Goal: Browse casually

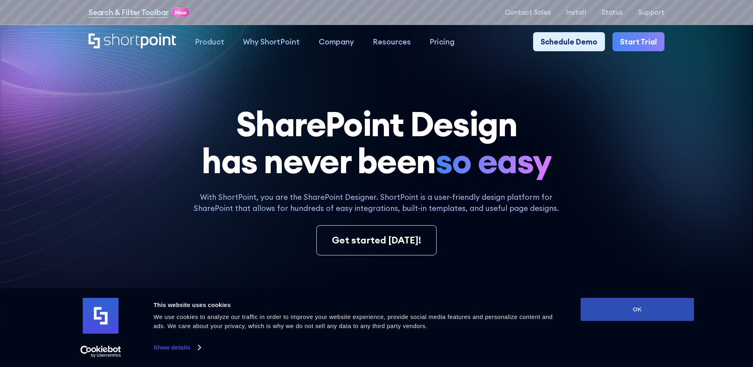
click at [638, 318] on button "OK" at bounding box center [638, 309] width 114 height 23
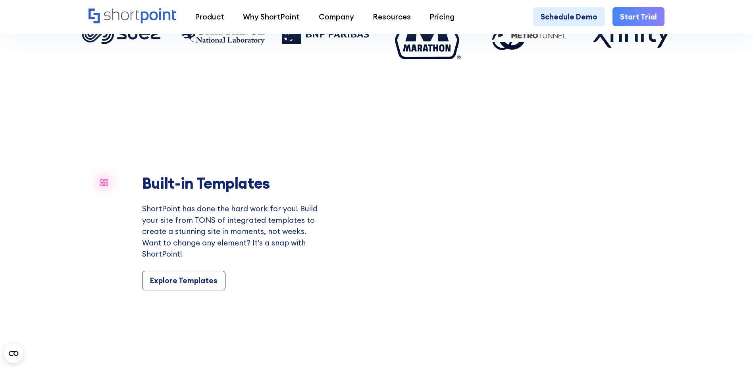
scroll to position [794, 0]
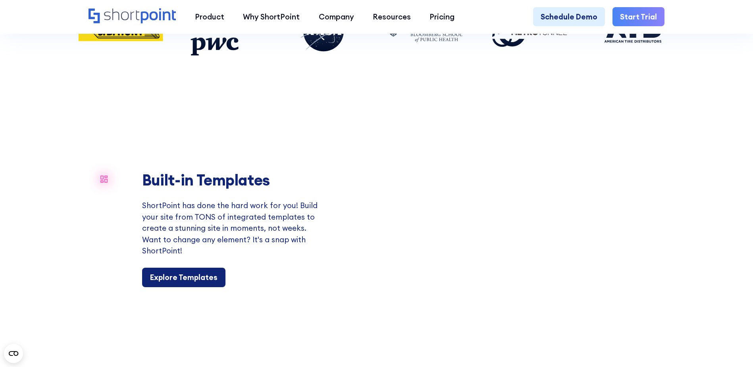
click at [210, 283] on div "Explore Templates" at bounding box center [184, 277] width 68 height 11
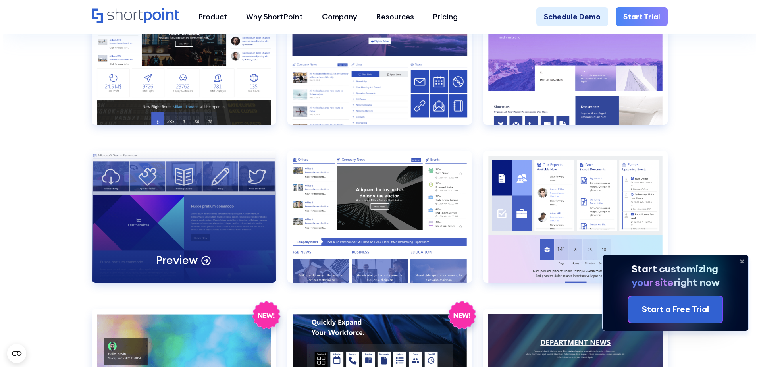
scroll to position [1231, 0]
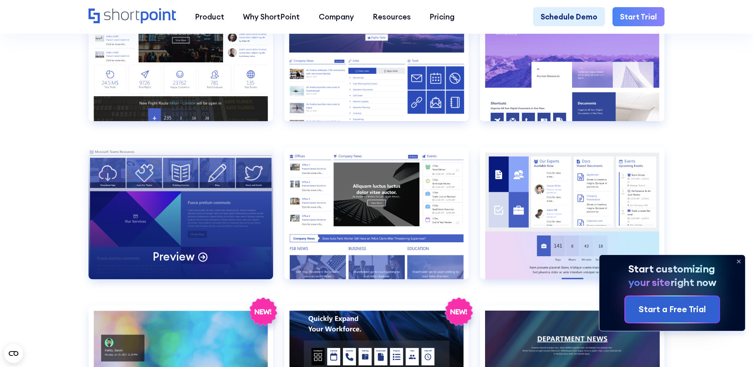
click at [236, 213] on div "Preview" at bounding box center [181, 213] width 185 height 132
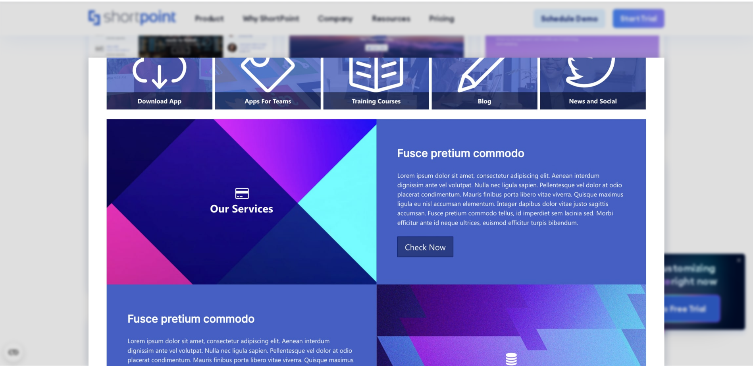
scroll to position [0, 0]
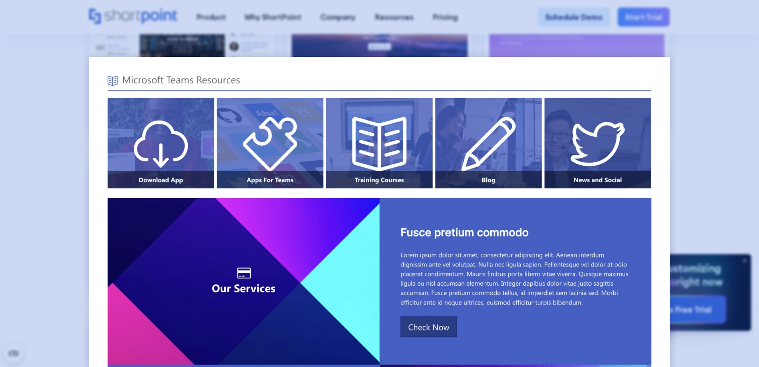
click at [681, 127] on div at bounding box center [379, 183] width 759 height 367
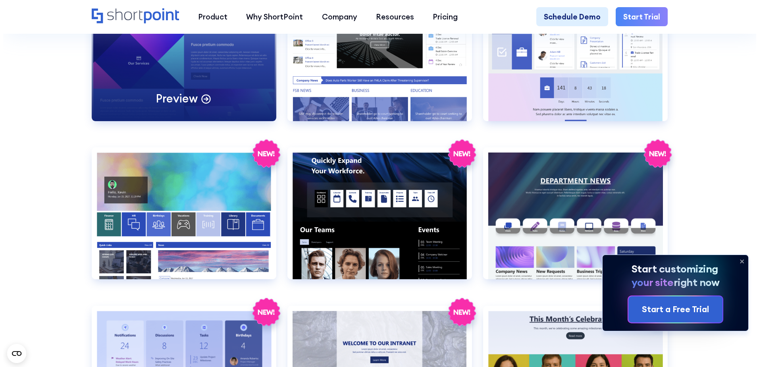
scroll to position [1271, 0]
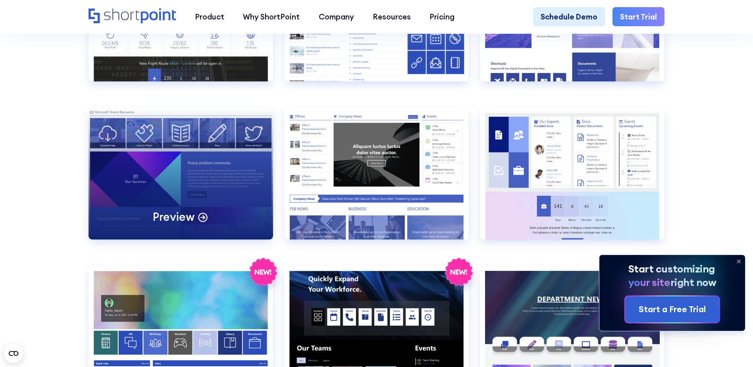
click at [176, 178] on div "Preview" at bounding box center [181, 174] width 185 height 132
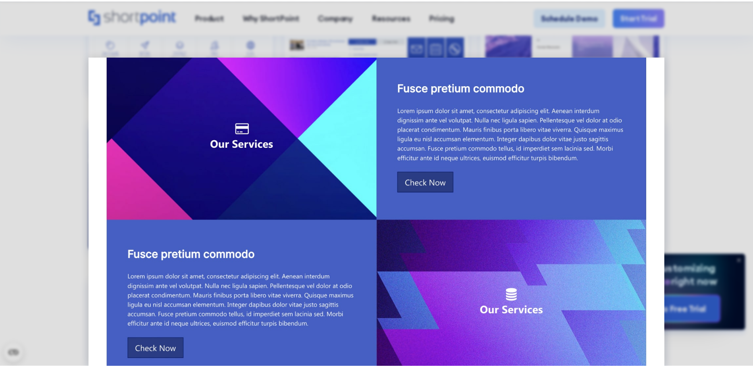
scroll to position [159, 0]
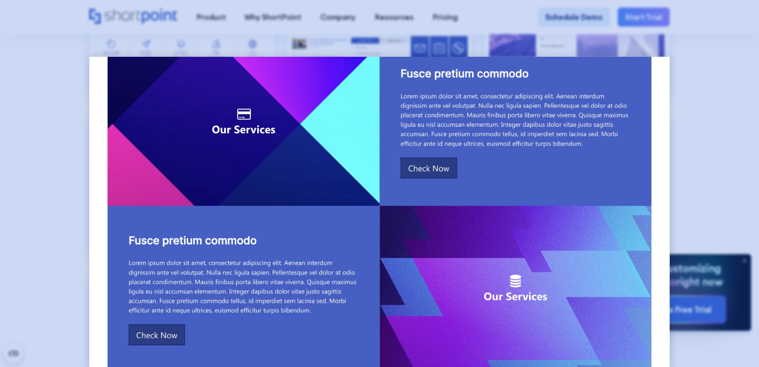
click at [46, 237] on div at bounding box center [379, 183] width 759 height 367
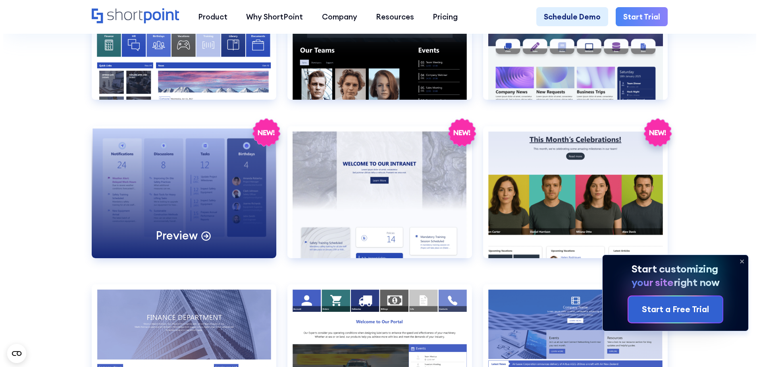
scroll to position [1588, 0]
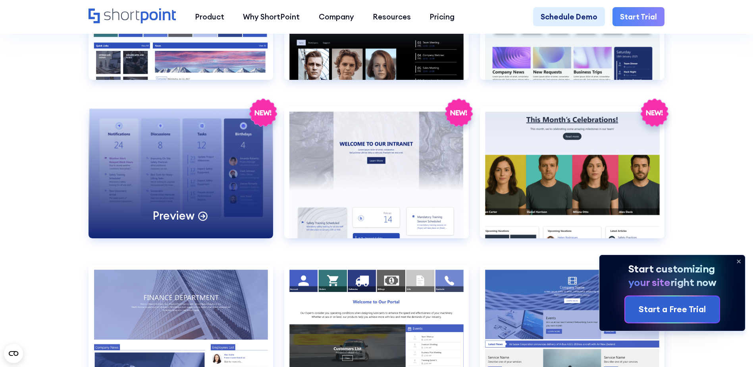
click at [159, 172] on div "Preview" at bounding box center [181, 172] width 185 height 132
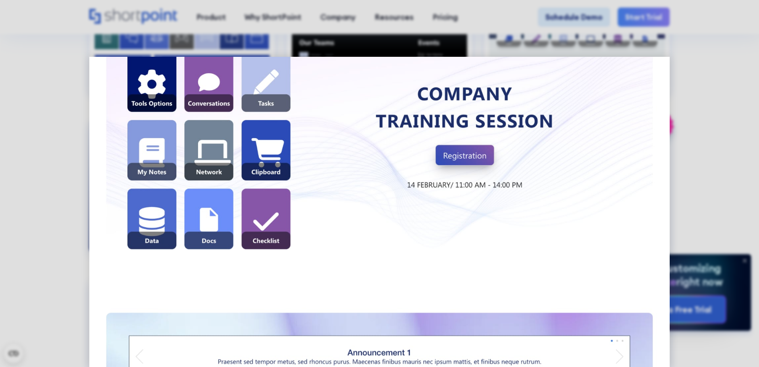
scroll to position [397, 0]
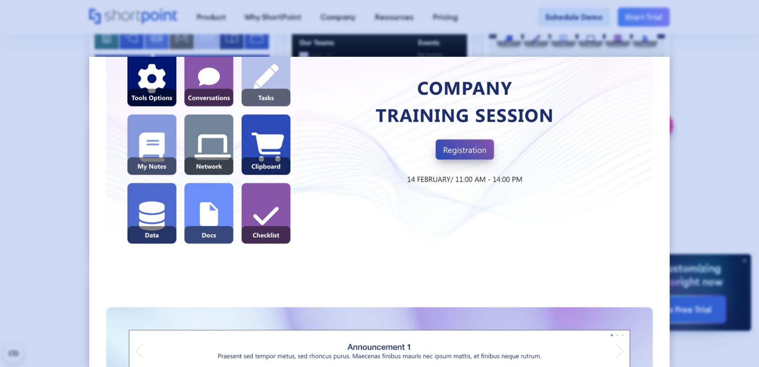
click at [41, 224] on div at bounding box center [379, 183] width 759 height 367
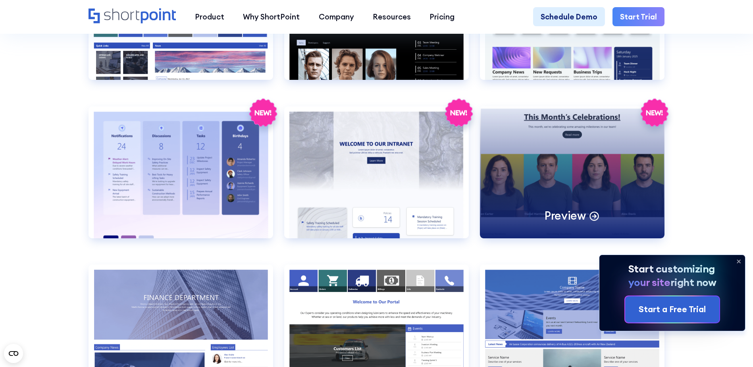
click at [524, 199] on div "Preview" at bounding box center [572, 172] width 185 height 132
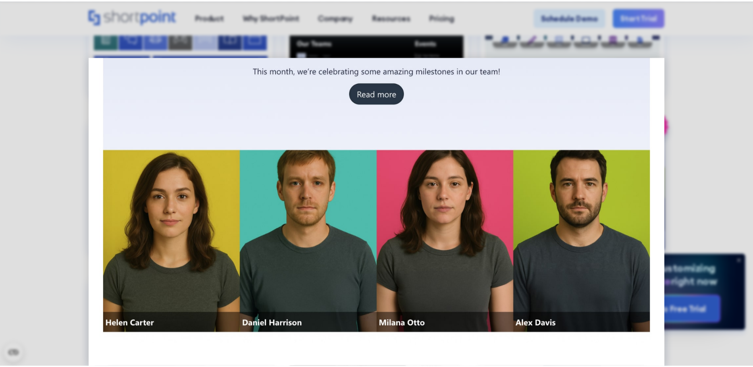
scroll to position [0, 0]
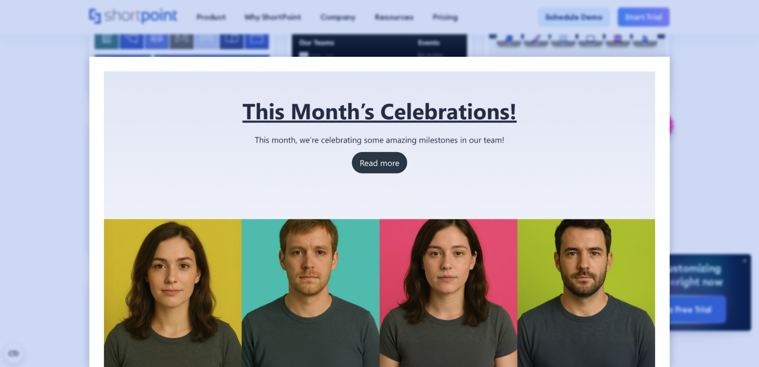
click at [69, 104] on div at bounding box center [379, 183] width 759 height 367
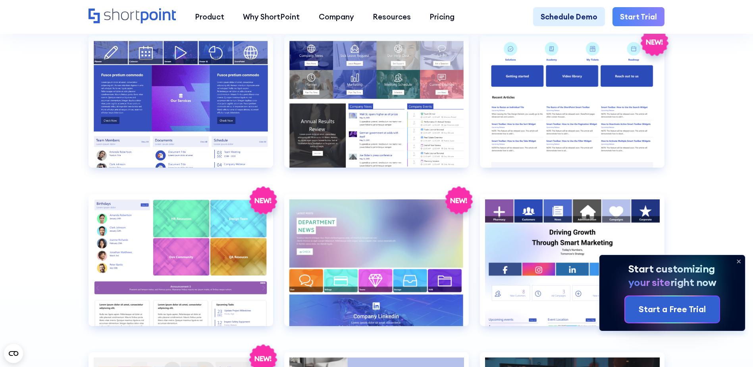
scroll to position [1986, 0]
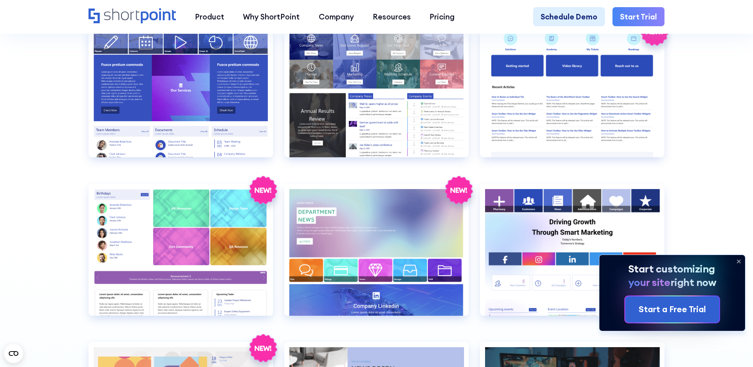
click at [738, 260] on icon at bounding box center [738, 261] width 3 height 3
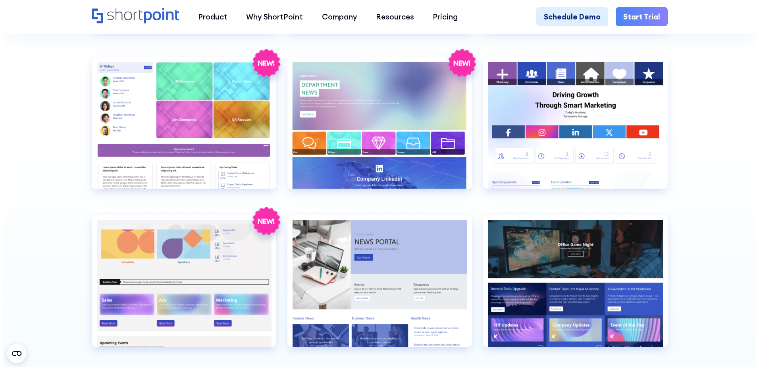
scroll to position [2144, 0]
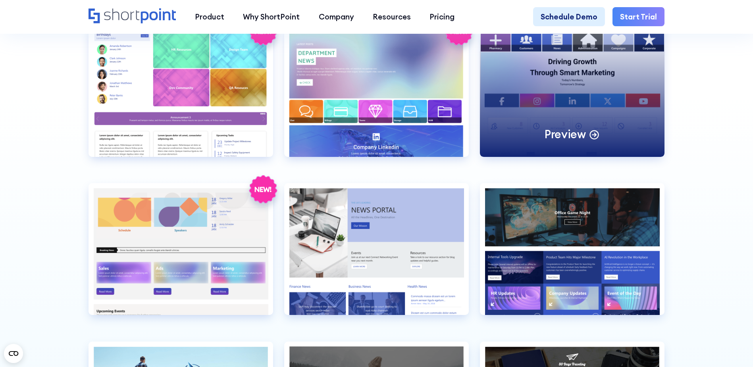
click at [589, 95] on div "Preview" at bounding box center [572, 91] width 185 height 132
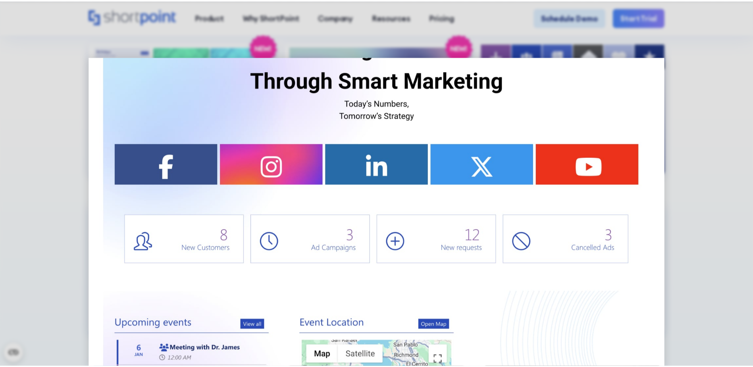
scroll to position [0, 0]
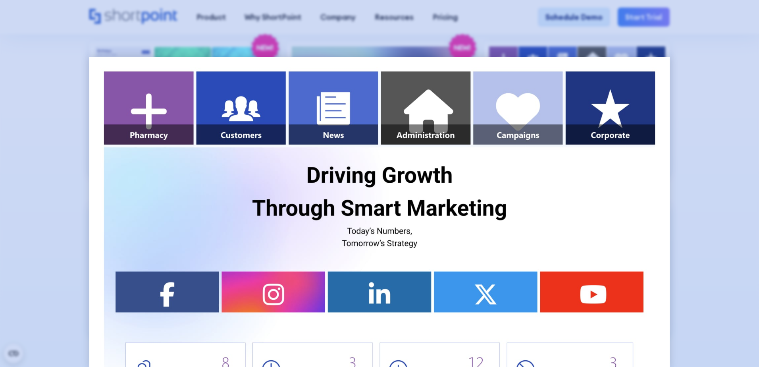
click at [732, 160] on div at bounding box center [379, 183] width 759 height 367
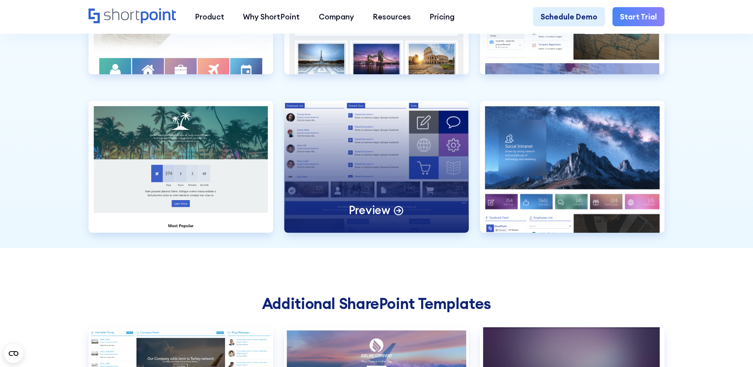
scroll to position [2581, 0]
